Goal: Complete application form

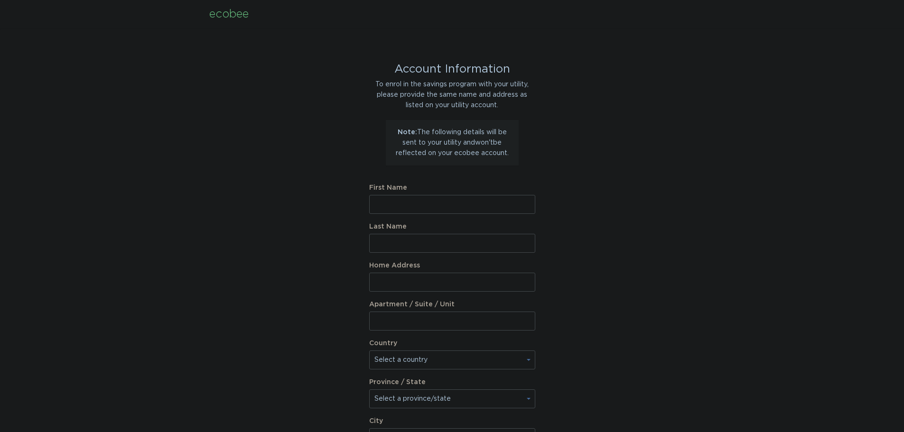
click at [417, 201] on input "First Name" at bounding box center [452, 204] width 166 height 19
type input "Austin"
type input "Haddock"
type input "17340 West Via Dona Road"
select select "US"
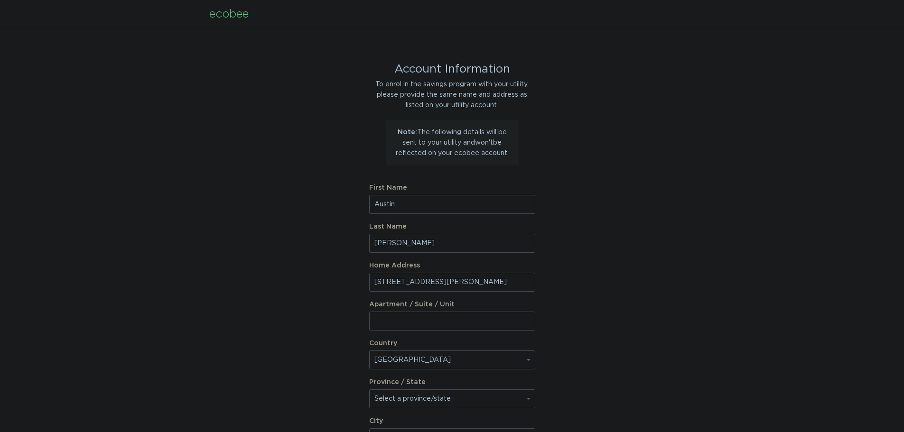
type input "Surprise"
type input "85387"
select select "AZ"
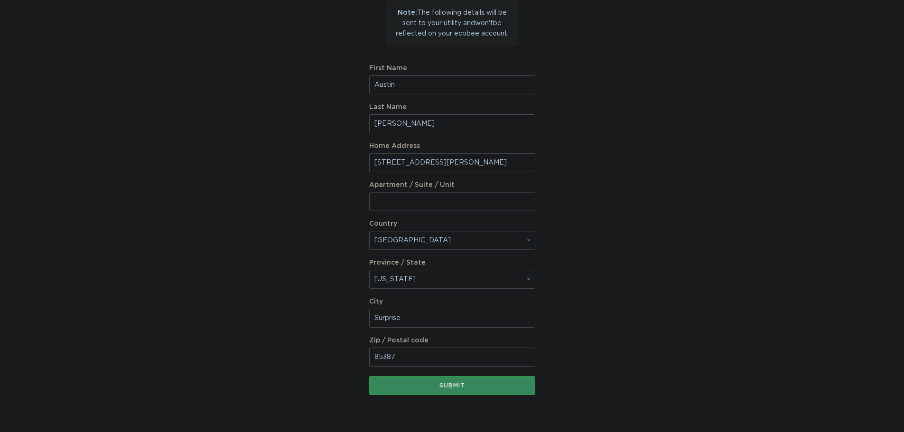
scroll to position [142, 0]
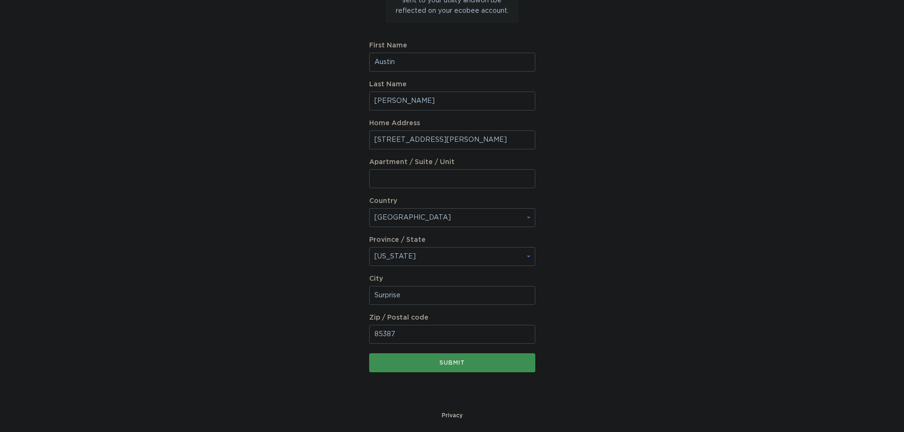
click at [462, 360] on div "Submit" at bounding box center [452, 363] width 157 height 6
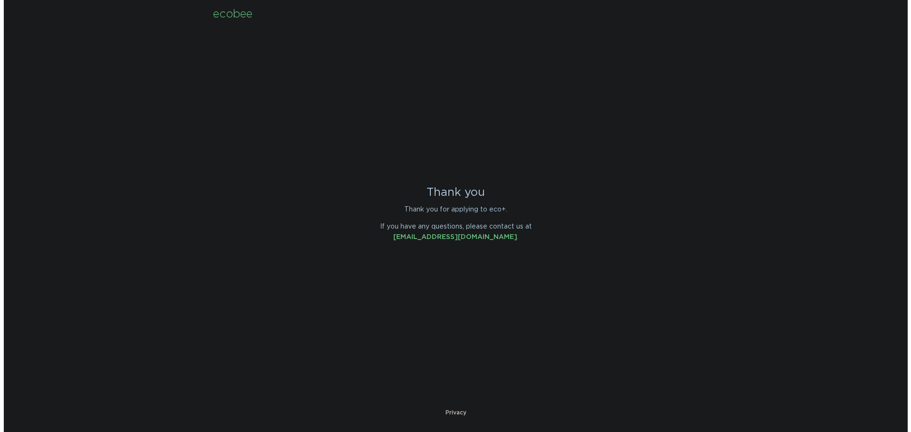
scroll to position [0, 0]
